Goal: Find specific page/section: Find specific page/section

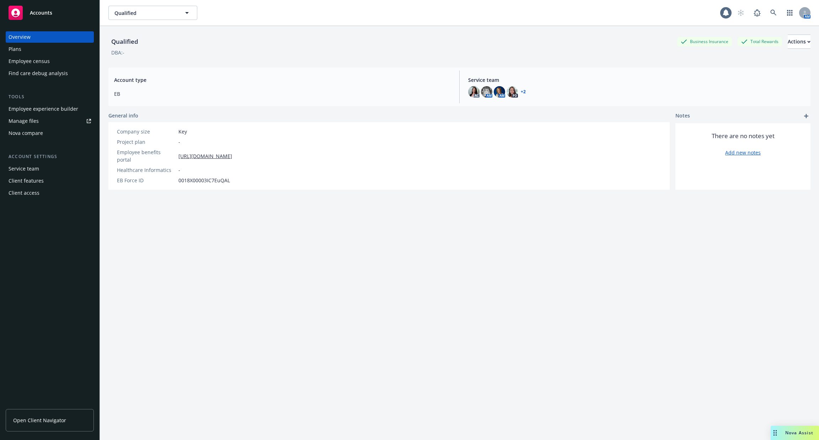
click at [62, 112] on div "Employee experience builder" at bounding box center [44, 108] width 70 height 11
